Goal: Task Accomplishment & Management: Use online tool/utility

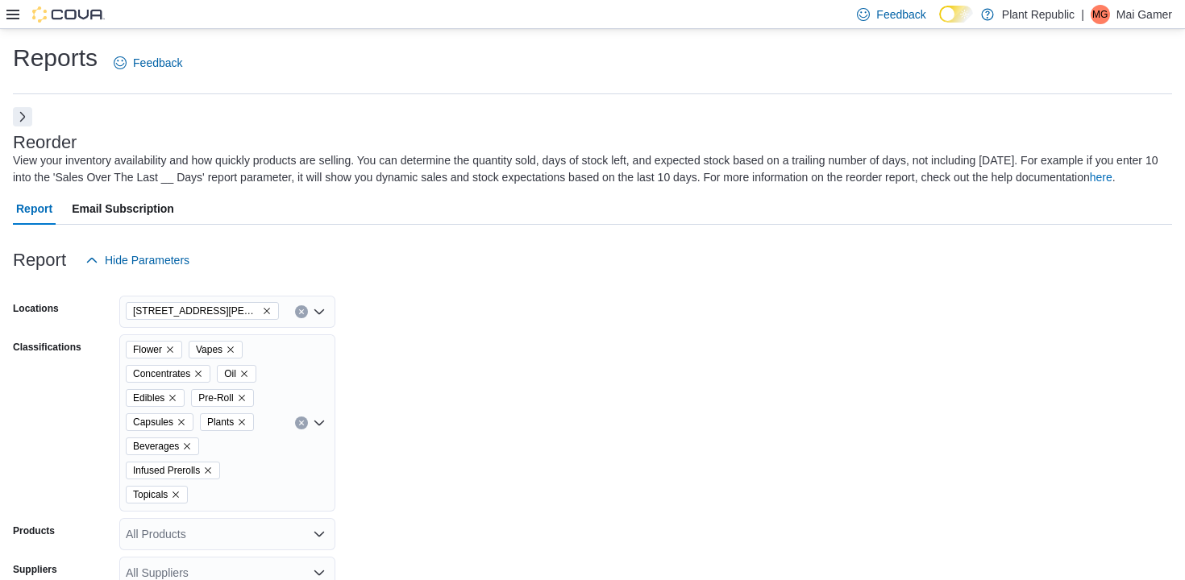
scroll to position [605, 0]
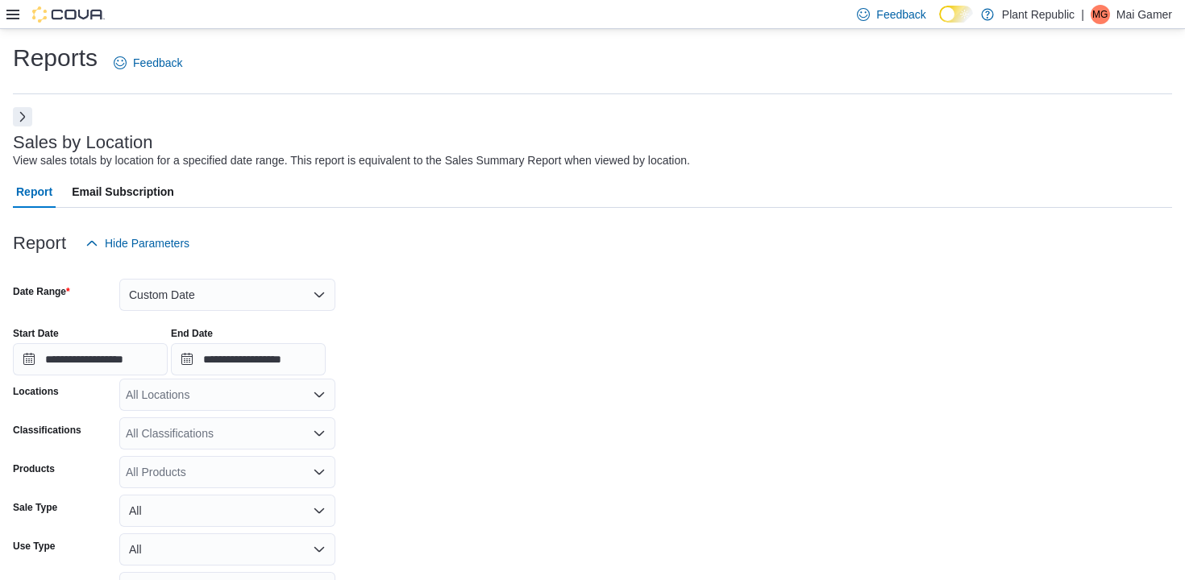
scroll to position [0, 465]
click at [284, 280] on button "Custom Date" at bounding box center [227, 295] width 216 height 32
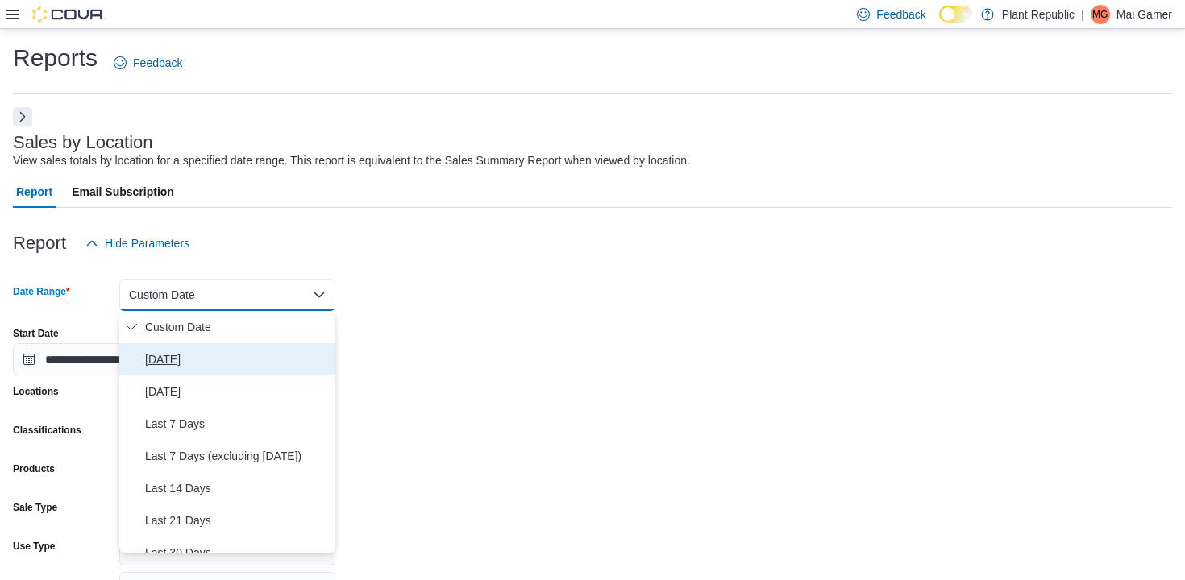
click at [272, 350] on span "Today" at bounding box center [237, 359] width 184 height 19
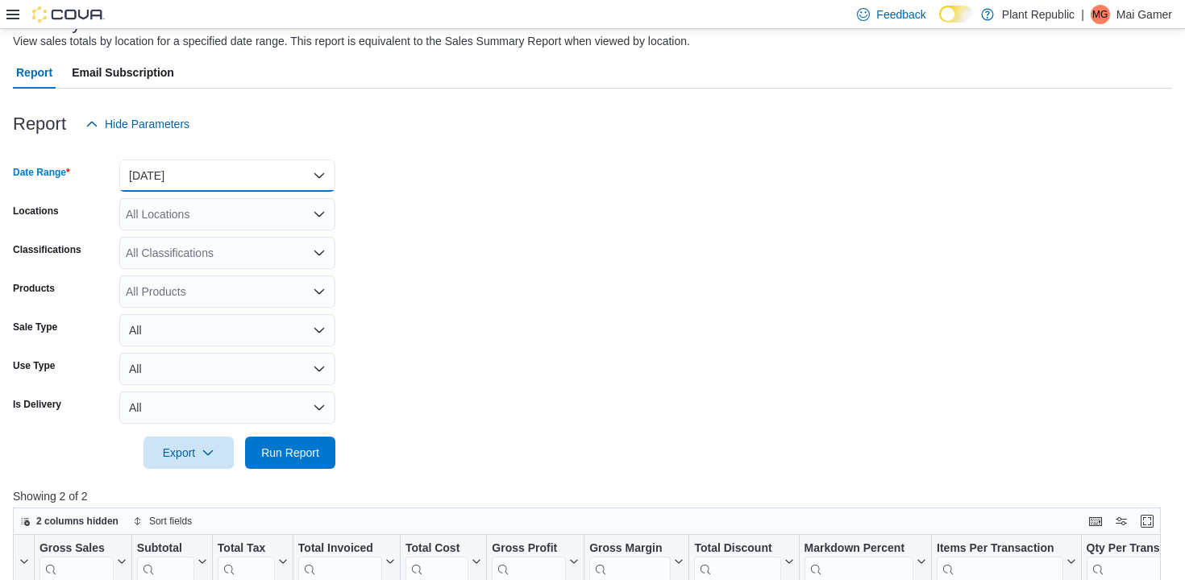
scroll to position [139, 0]
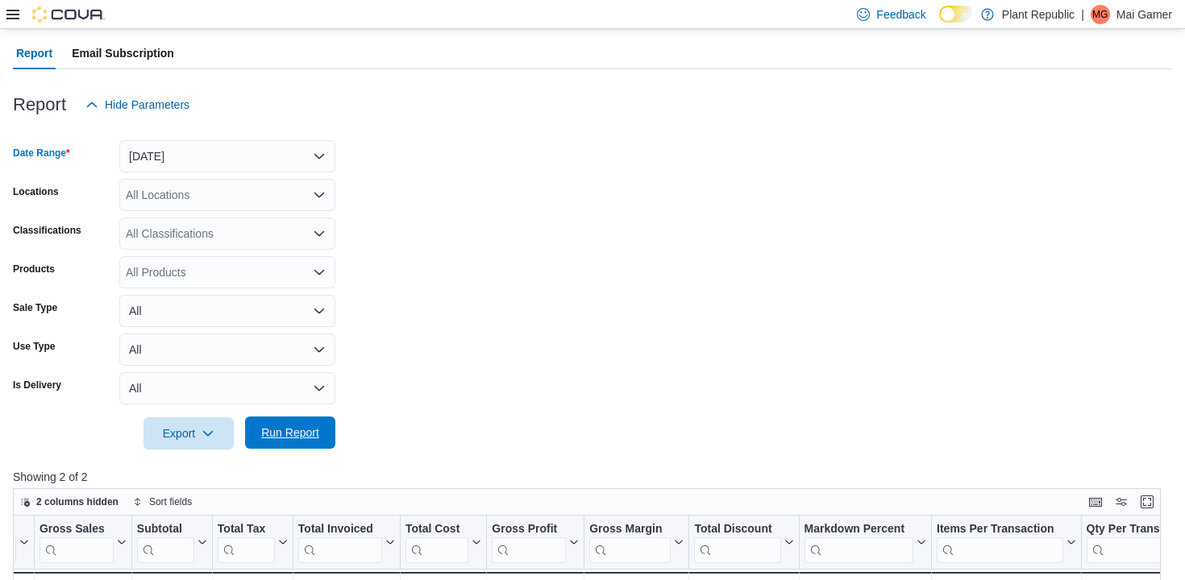
click at [296, 426] on span "Run Report" at bounding box center [290, 433] width 58 height 16
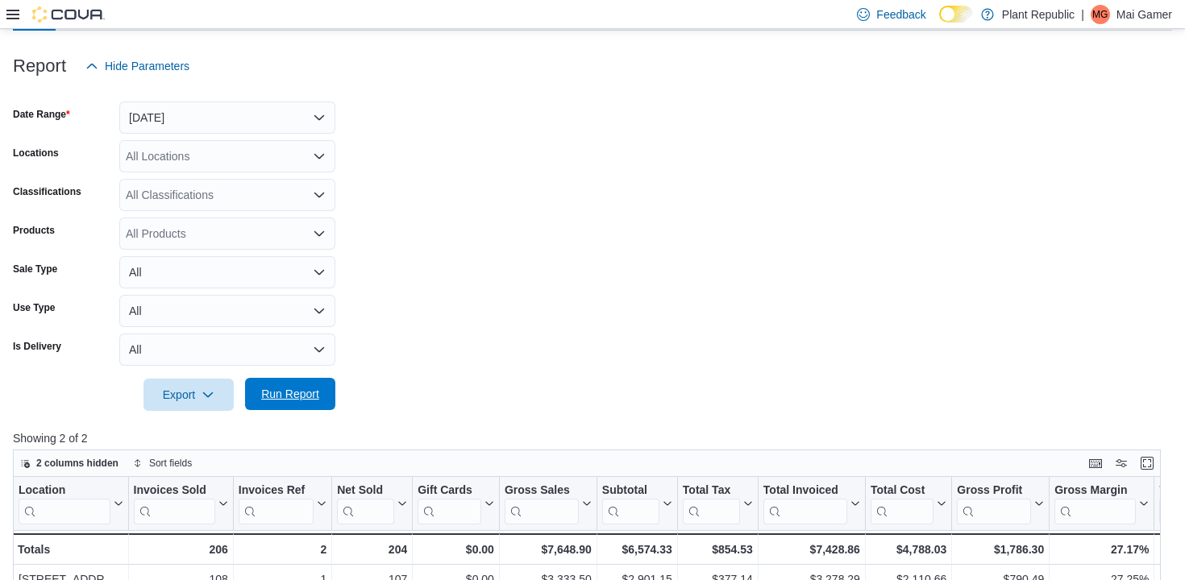
scroll to position [147, 0]
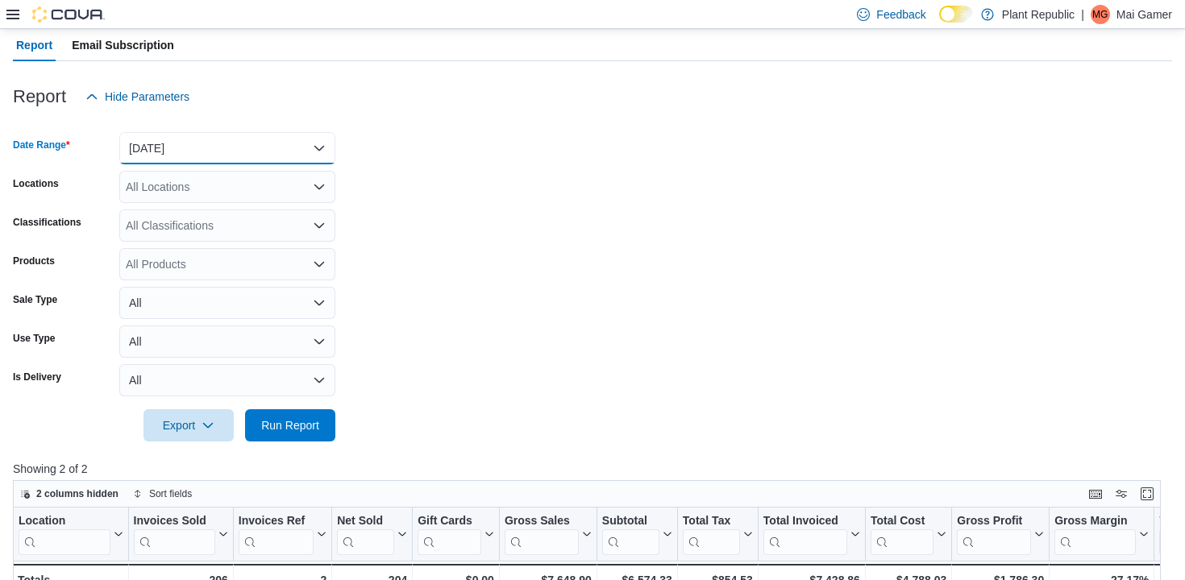
click at [254, 163] on button "[DATE]" at bounding box center [227, 148] width 216 height 32
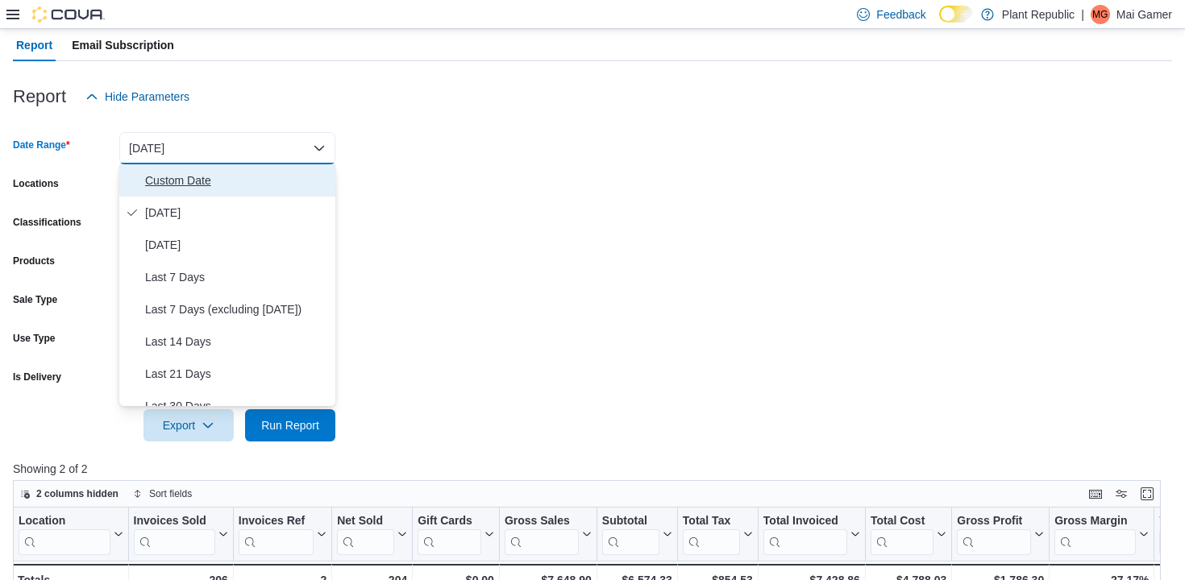
click at [218, 186] on span "Custom Date" at bounding box center [237, 180] width 184 height 19
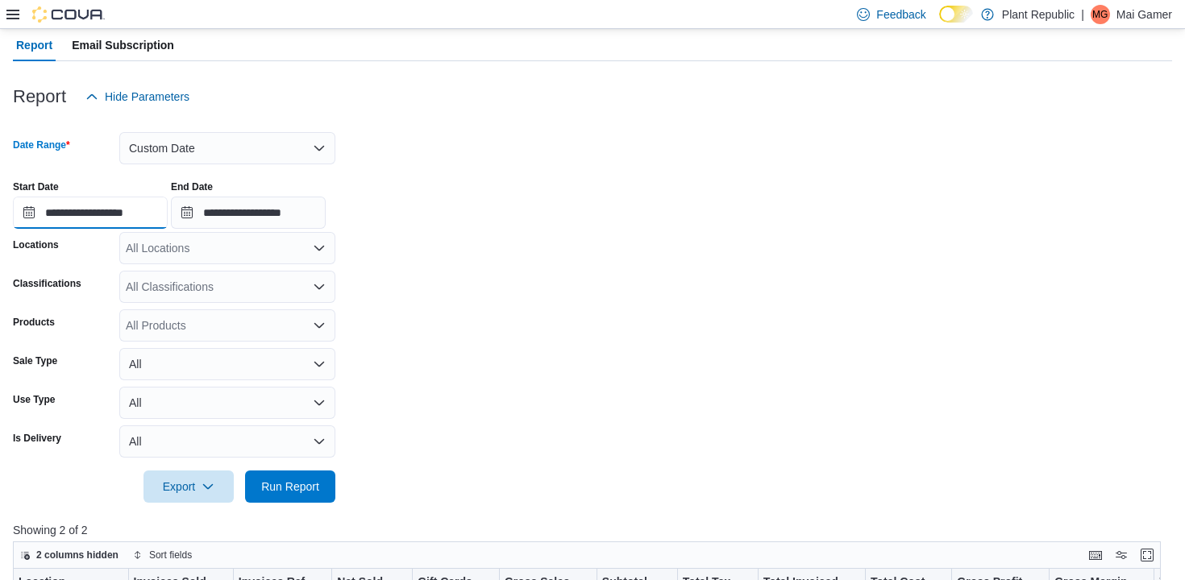
click at [134, 210] on input "**********" at bounding box center [90, 213] width 155 height 32
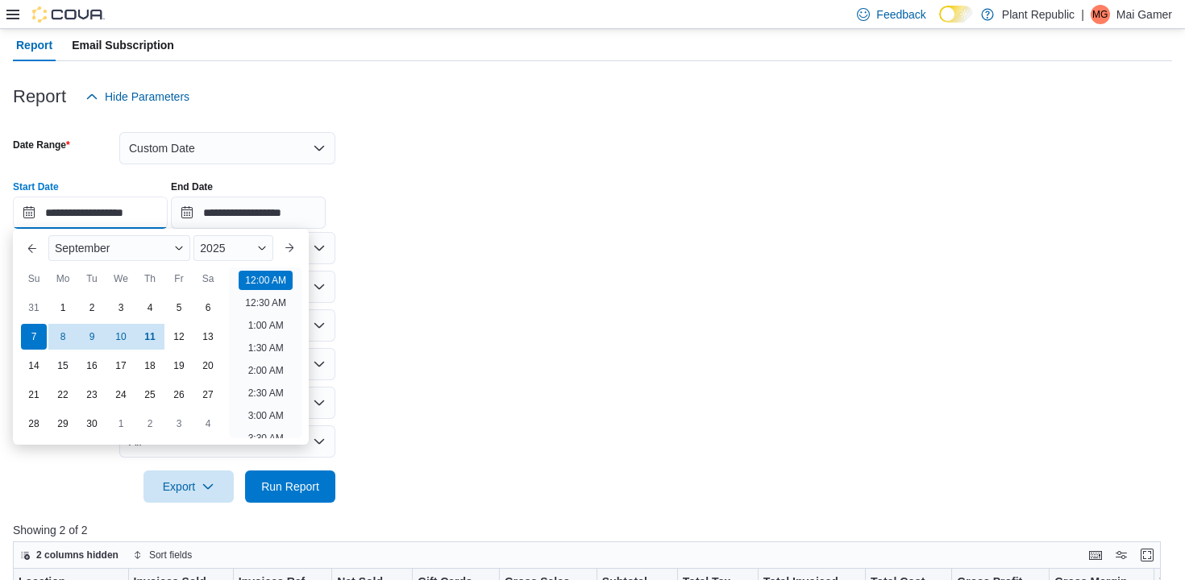
scroll to position [50, 0]
click at [284, 477] on span "Run Report" at bounding box center [290, 486] width 71 height 32
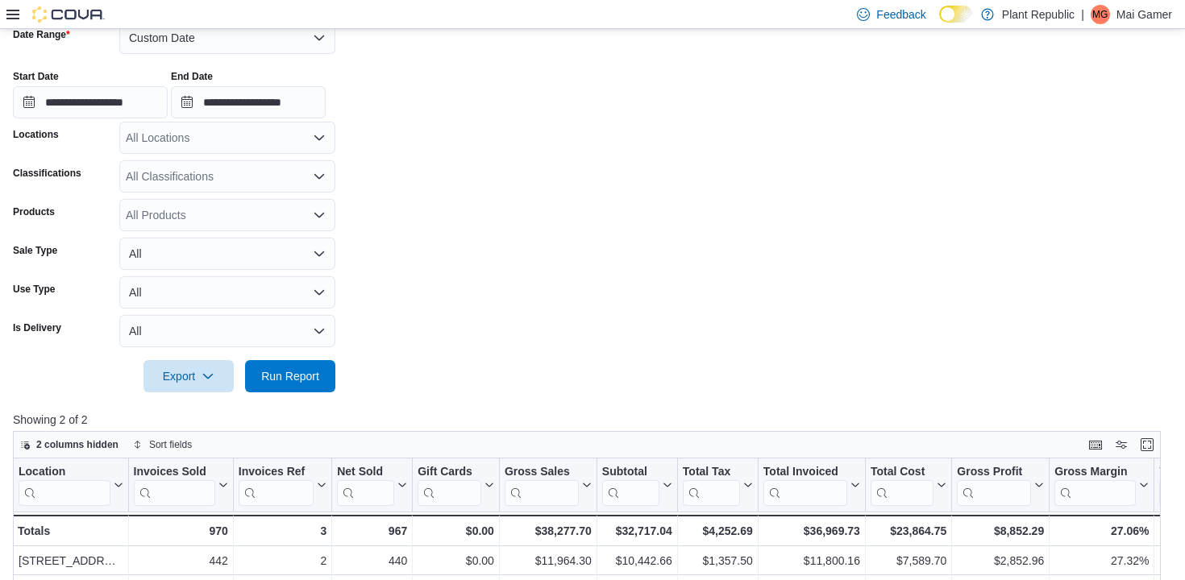
scroll to position [256, 0]
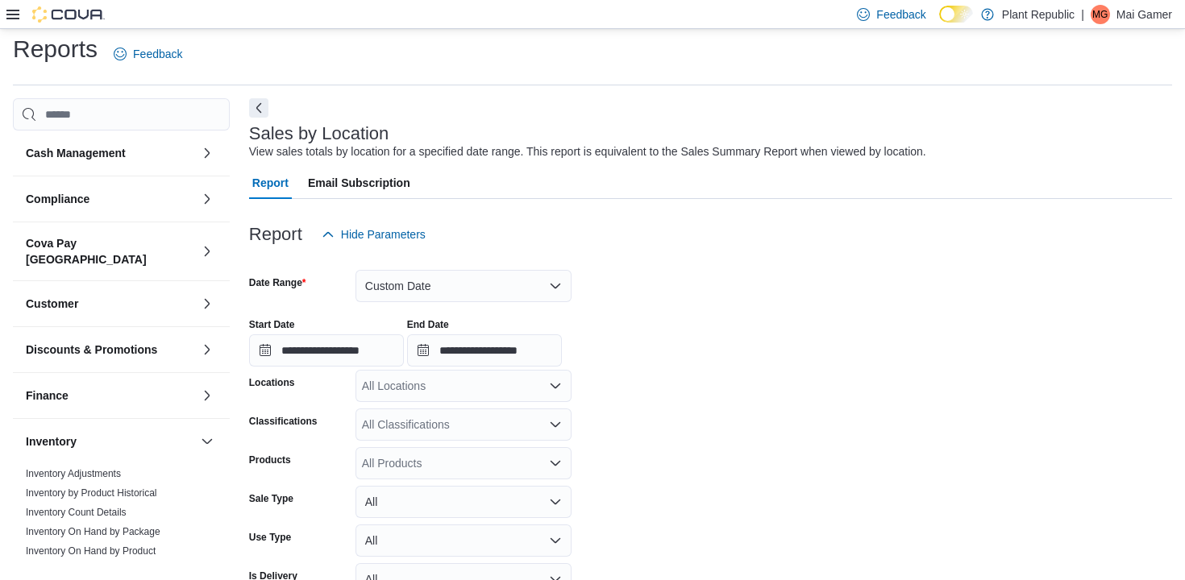
scroll to position [37, 0]
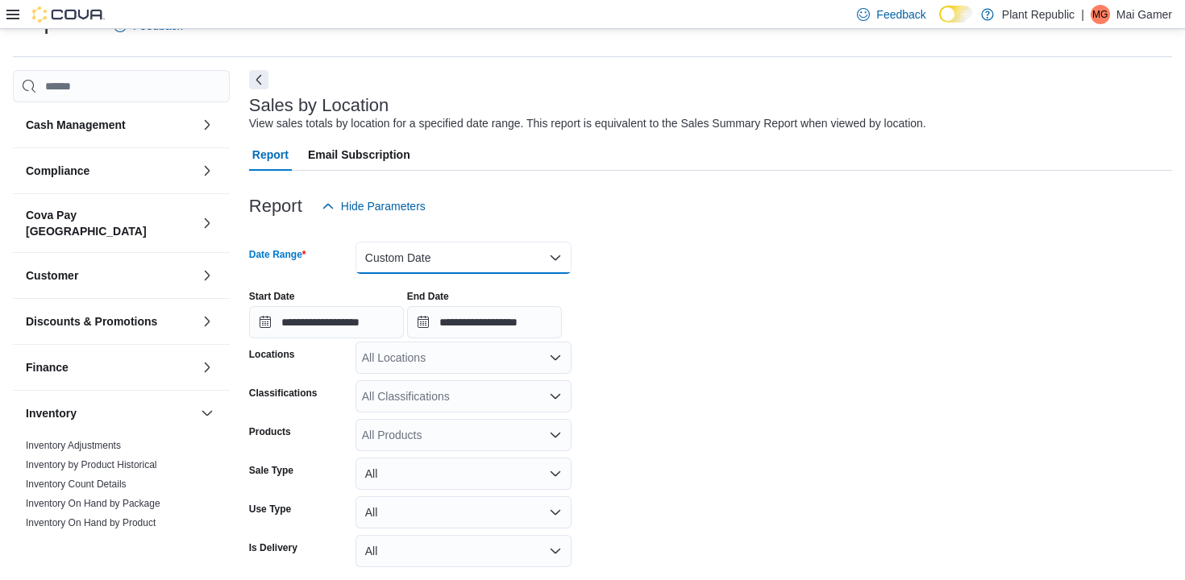
click at [465, 253] on button "Custom Date" at bounding box center [463, 258] width 216 height 32
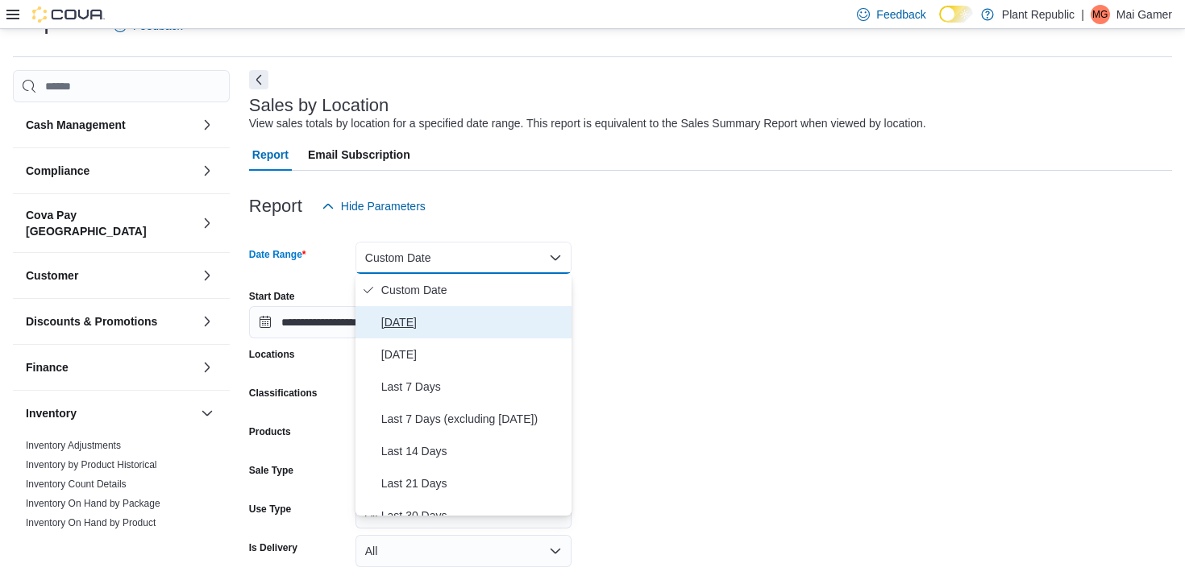
click at [454, 331] on span "Today" at bounding box center [473, 322] width 184 height 19
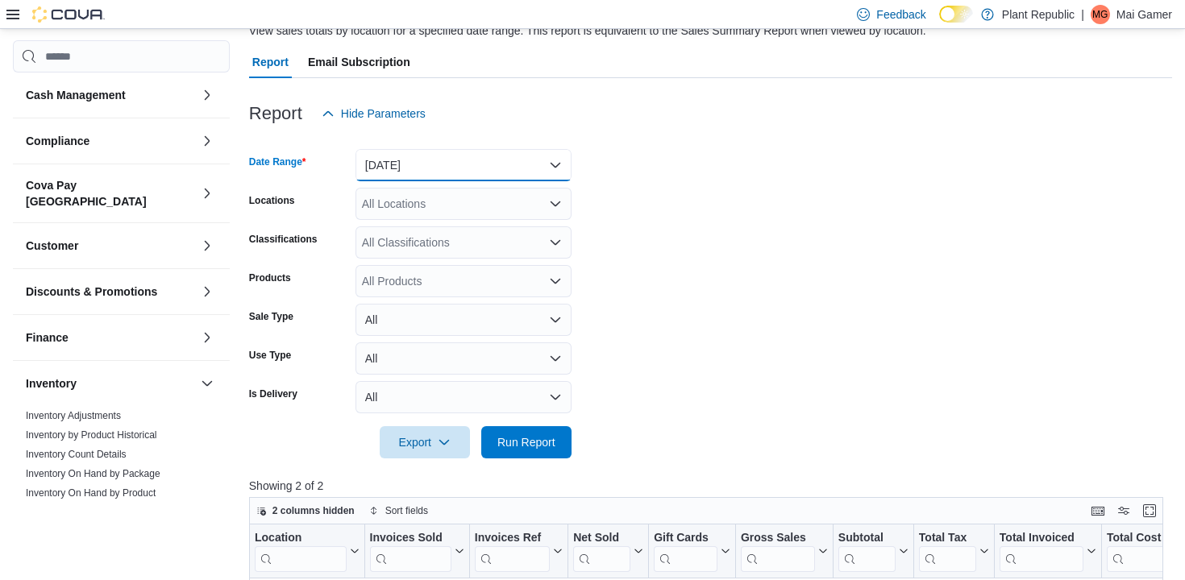
scroll to position [197, 0]
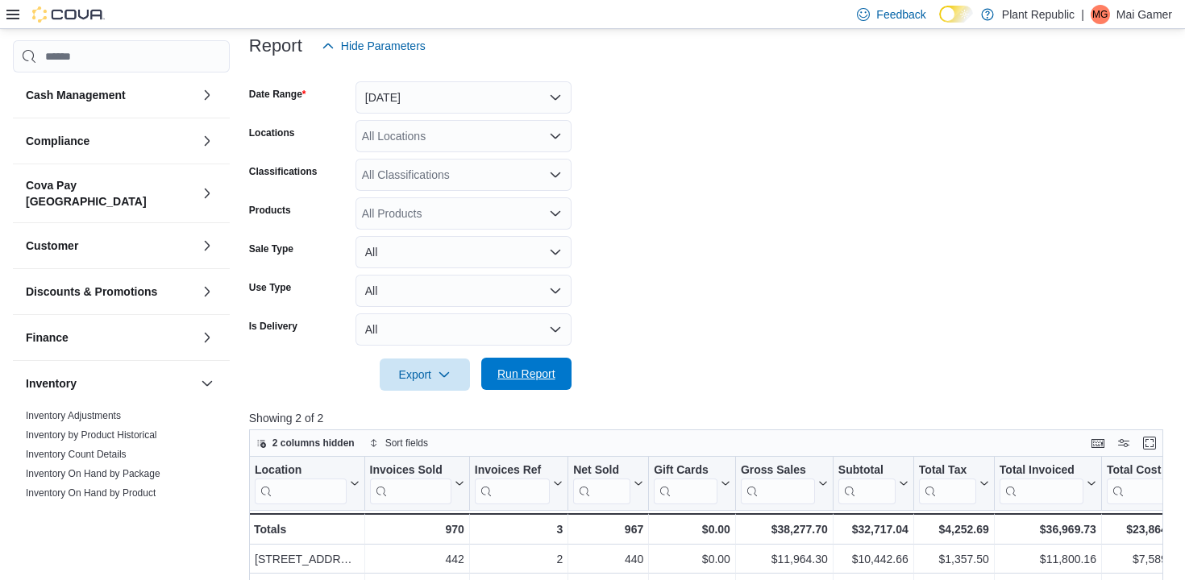
click at [535, 385] on span "Run Report" at bounding box center [526, 374] width 71 height 32
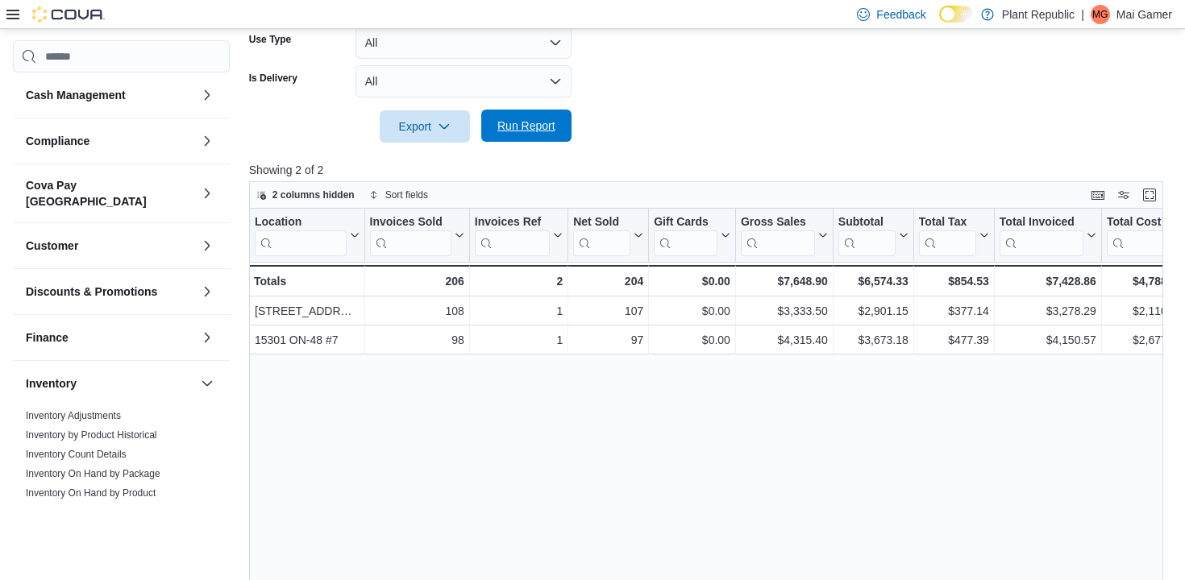
scroll to position [495, 0]
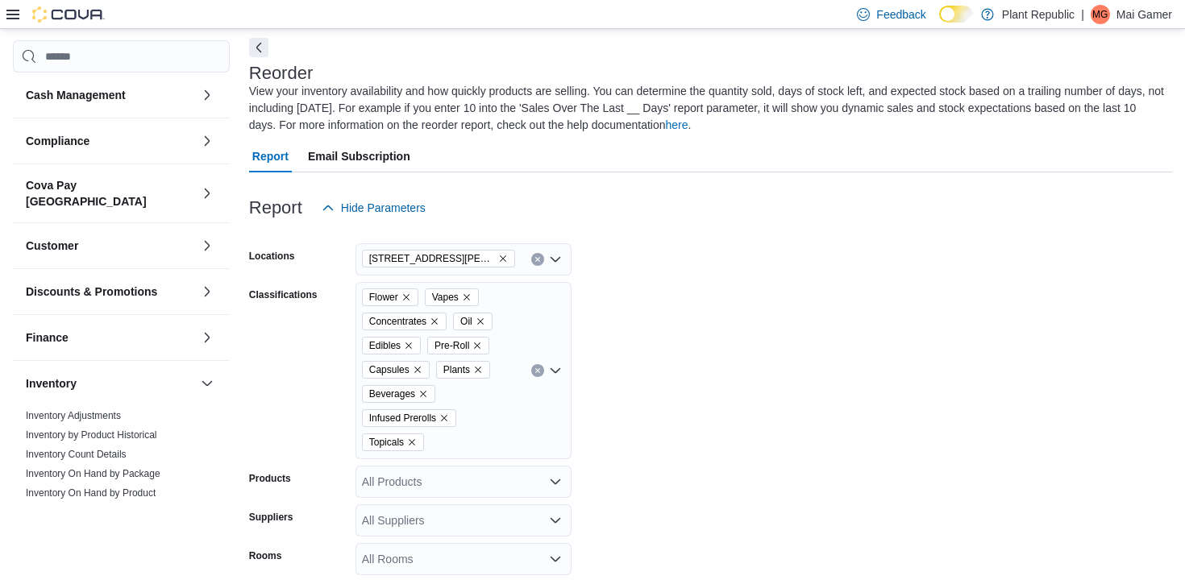
scroll to position [71, 0]
